Goal: Task Accomplishment & Management: Manage account settings

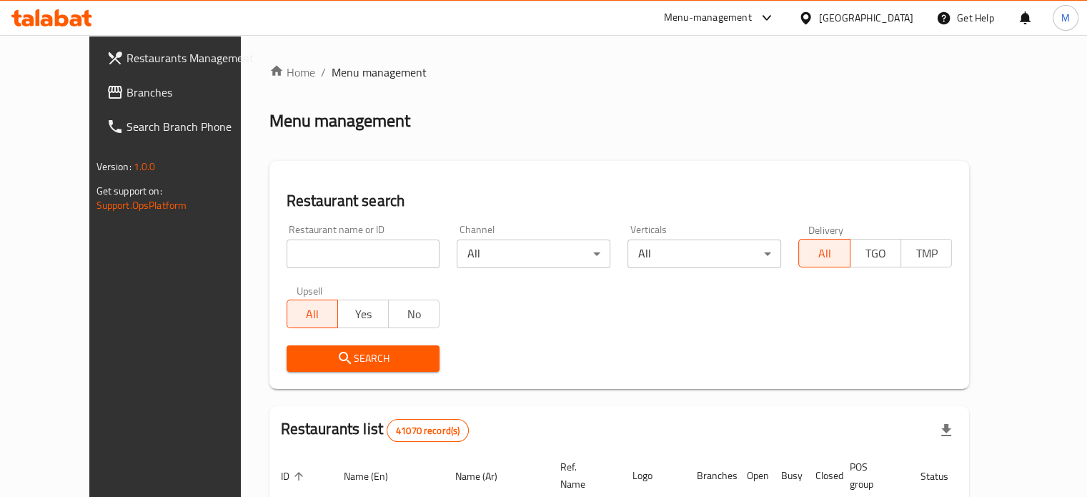
click at [294, 255] on input "search" at bounding box center [364, 253] width 154 height 29
paste input "699672"
type input "699672"
click button "Search" at bounding box center [364, 358] width 154 height 26
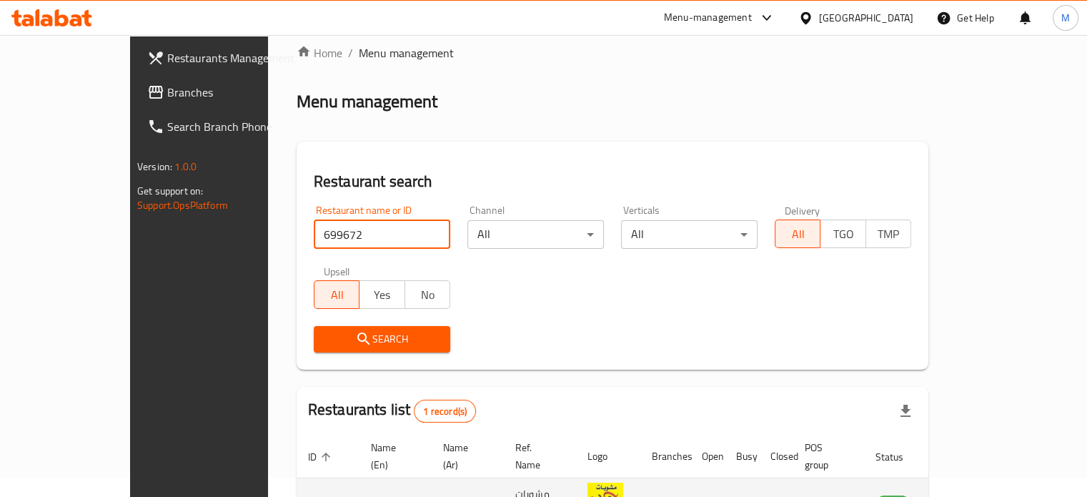
scroll to position [112, 0]
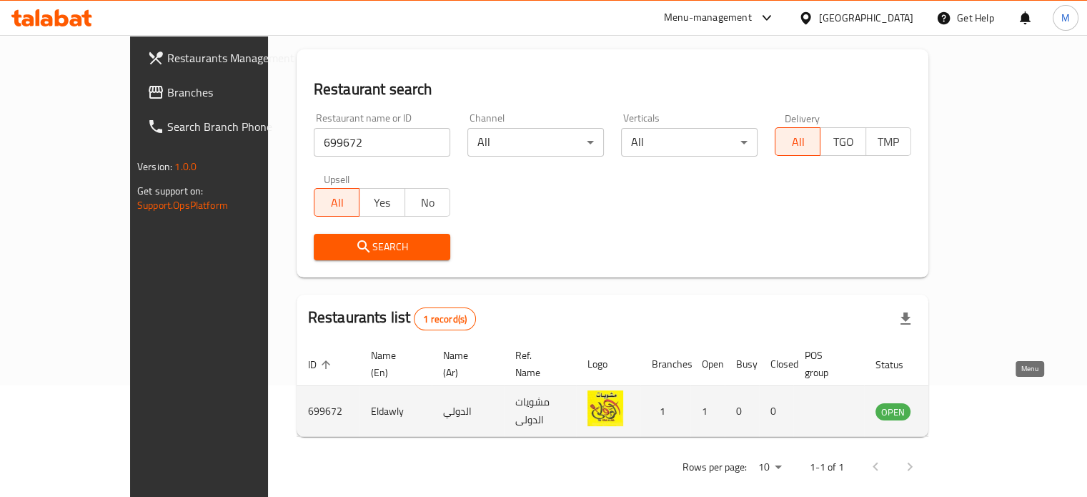
click at [967, 406] on icon "enhanced table" at bounding box center [959, 412] width 16 height 12
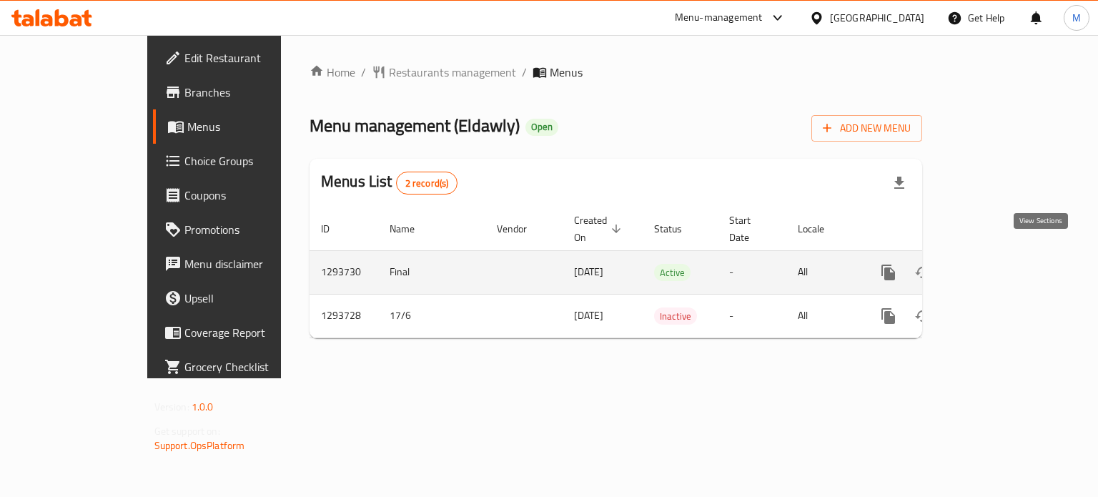
click at [1000, 264] on icon "enhanced table" at bounding box center [991, 272] width 17 height 17
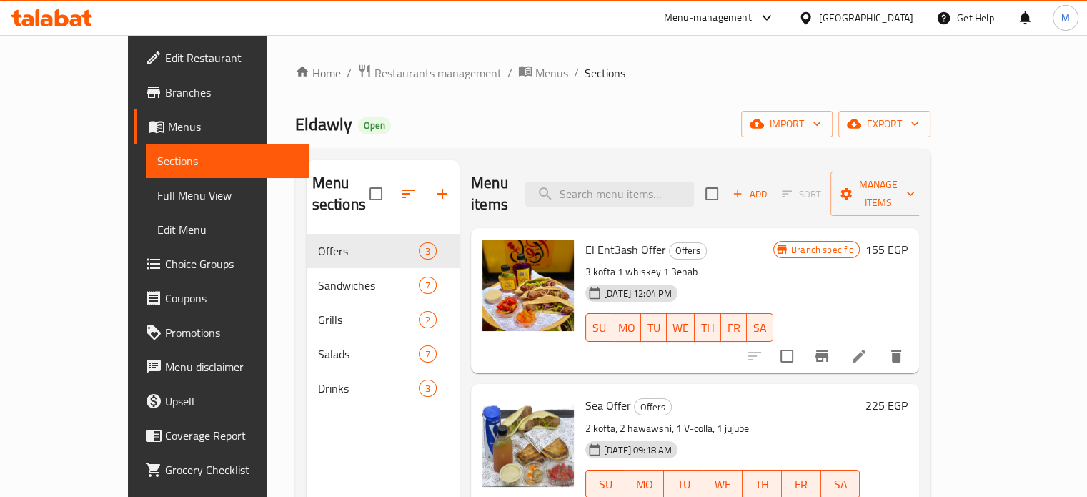
click at [165, 99] on span "Branches" at bounding box center [231, 92] width 133 height 17
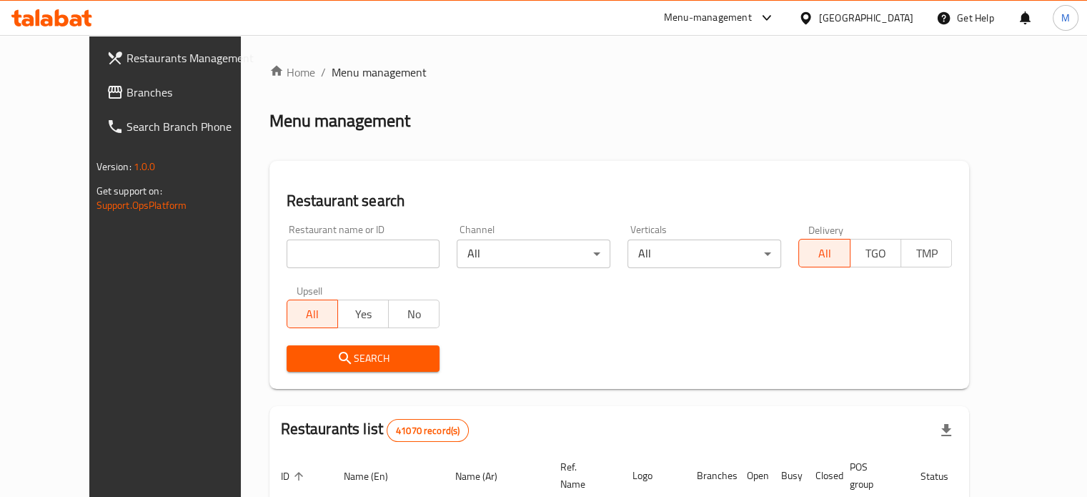
click at [752, 19] on div "Menu-management" at bounding box center [708, 17] width 88 height 17
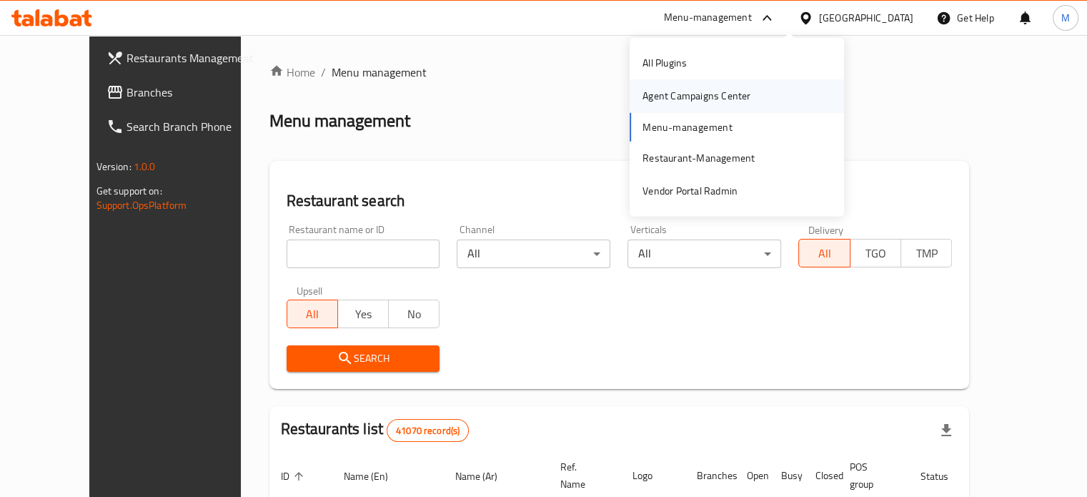
click at [681, 94] on div "Agent Campaigns Center" at bounding box center [697, 96] width 108 height 16
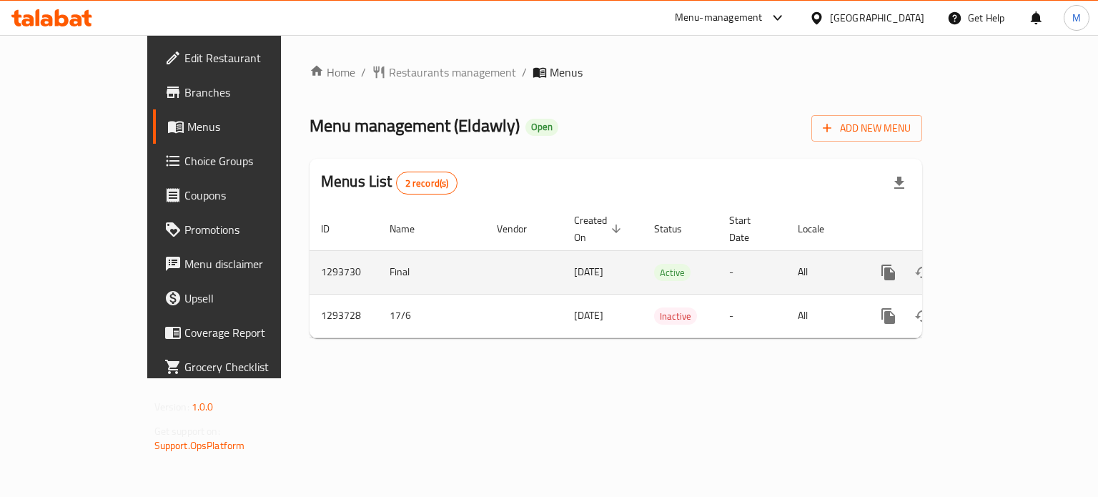
click at [1000, 264] on icon "enhanced table" at bounding box center [991, 272] width 17 height 17
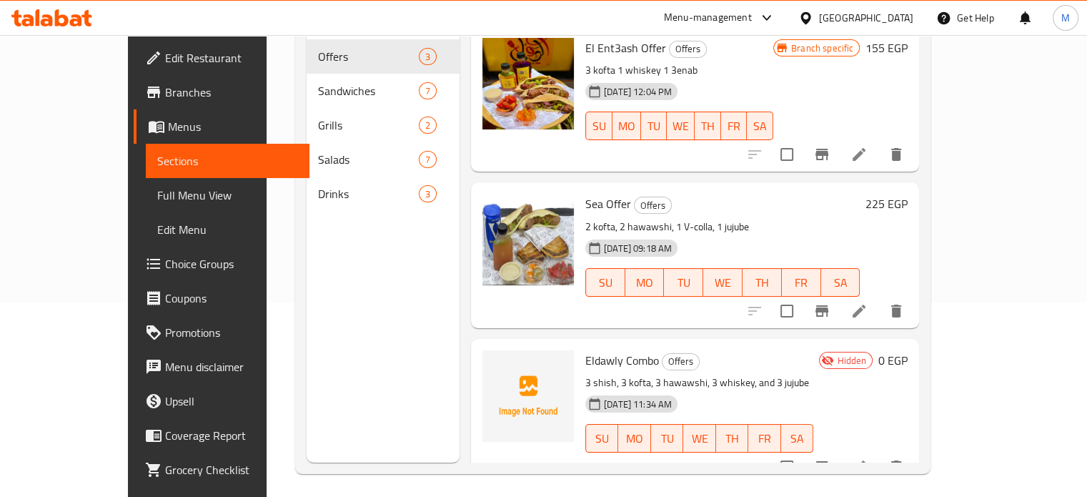
scroll to position [200, 0]
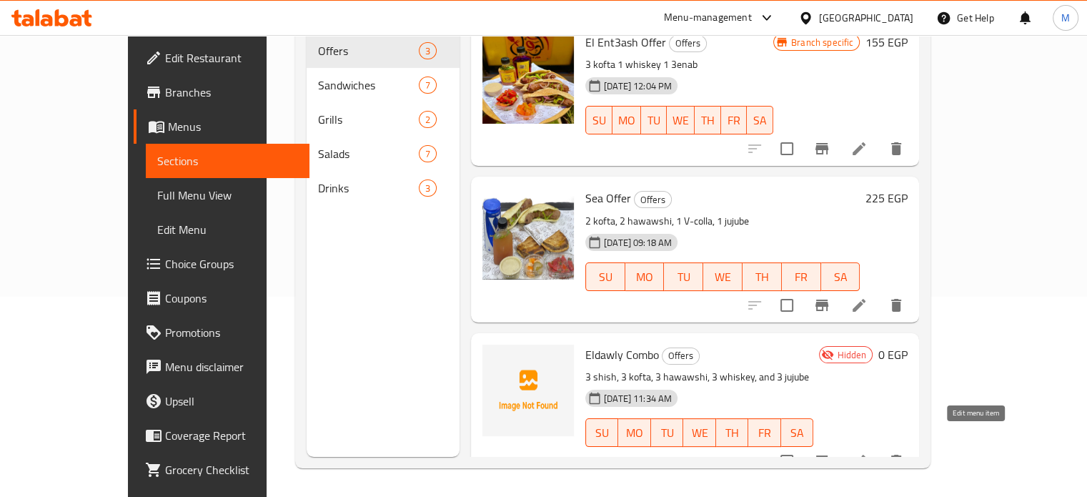
click at [868, 452] on icon at bounding box center [859, 460] width 17 height 17
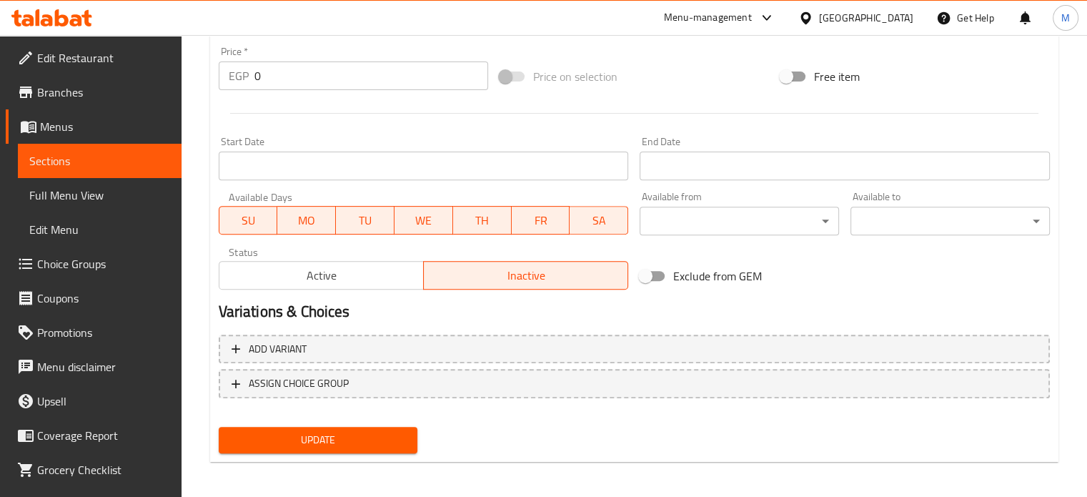
scroll to position [513, 0]
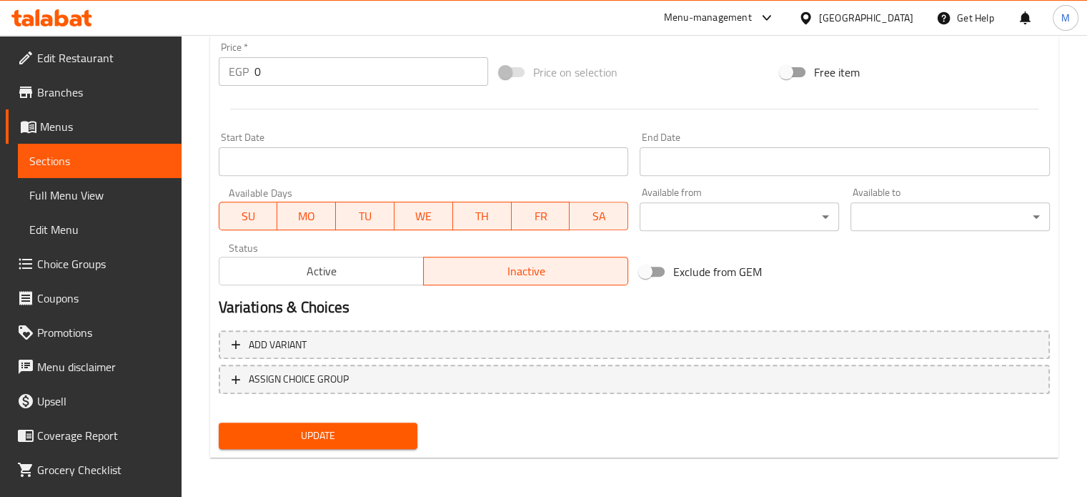
drag, startPoint x: 263, startPoint y: 70, endPoint x: 182, endPoint y: 47, distance: 84.6
click at [214, 58] on div "Price   * EGP 0 Price *" at bounding box center [353, 63] width 281 height 55
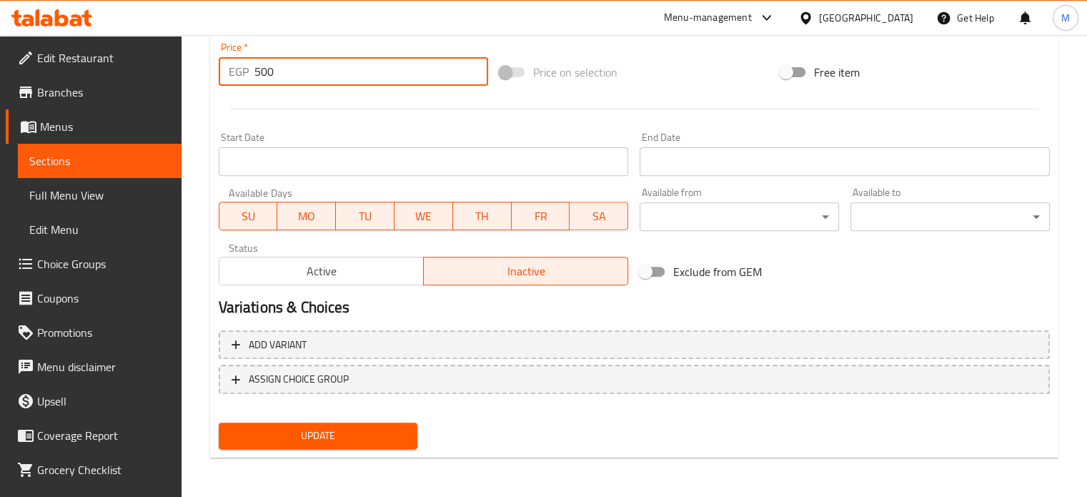
type input "500"
click at [315, 270] on span "Active" at bounding box center [321, 271] width 193 height 21
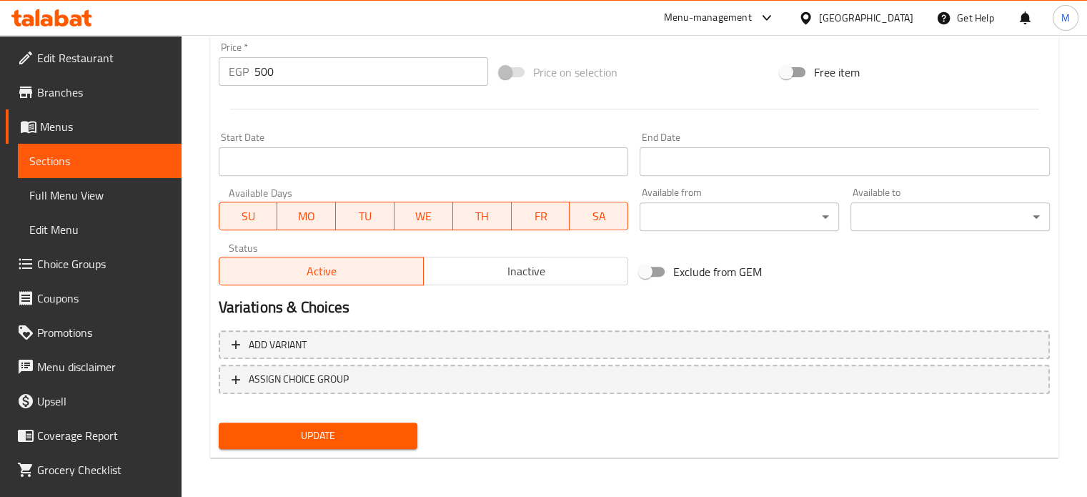
click at [336, 429] on span "Update" at bounding box center [318, 436] width 177 height 18
